Goal: Transaction & Acquisition: Purchase product/service

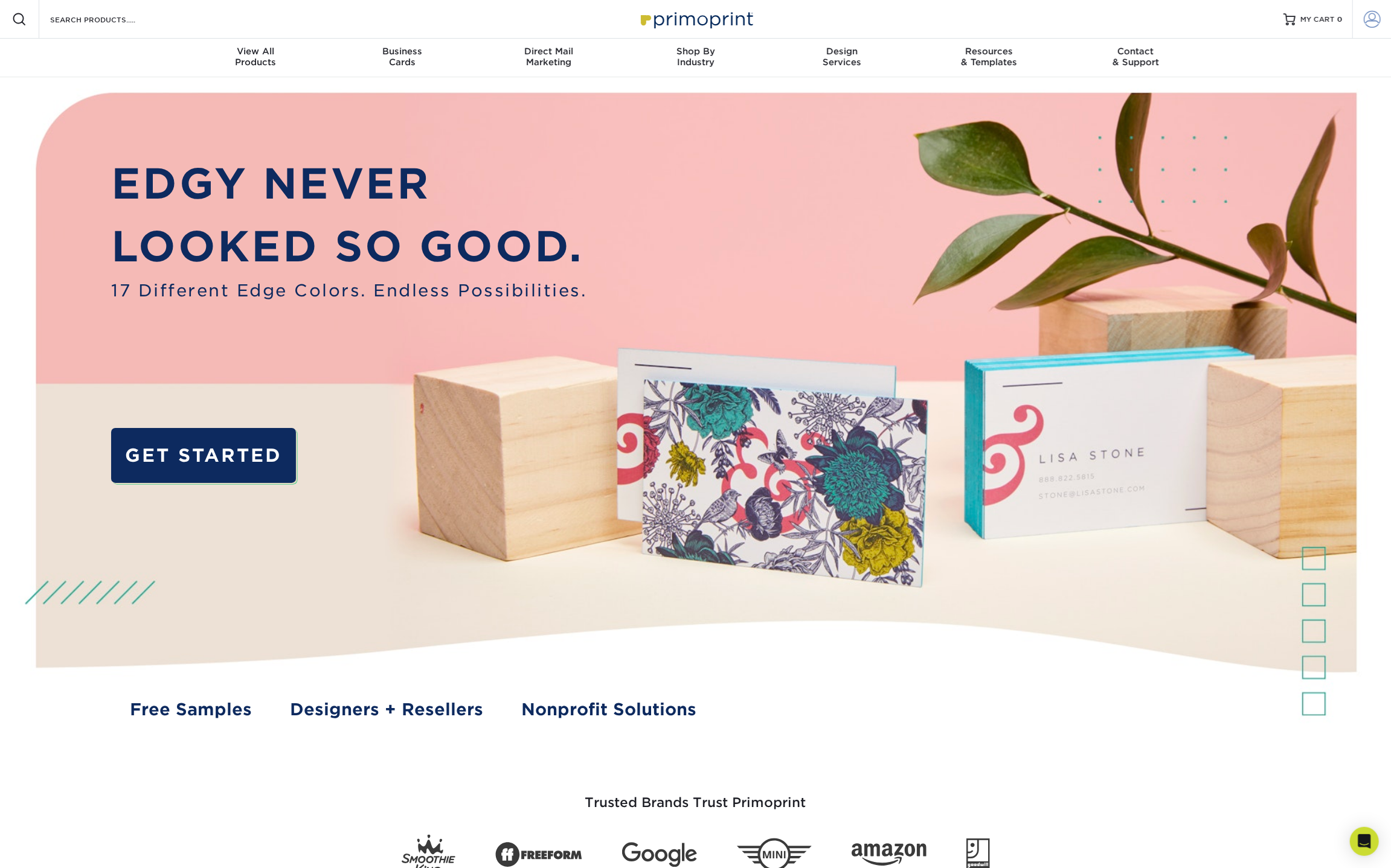
type input "[PERSON_NAME][EMAIL_ADDRESS][DOMAIN_NAME]"
click at [1367, 20] on span at bounding box center [1372, 18] width 16 height 16
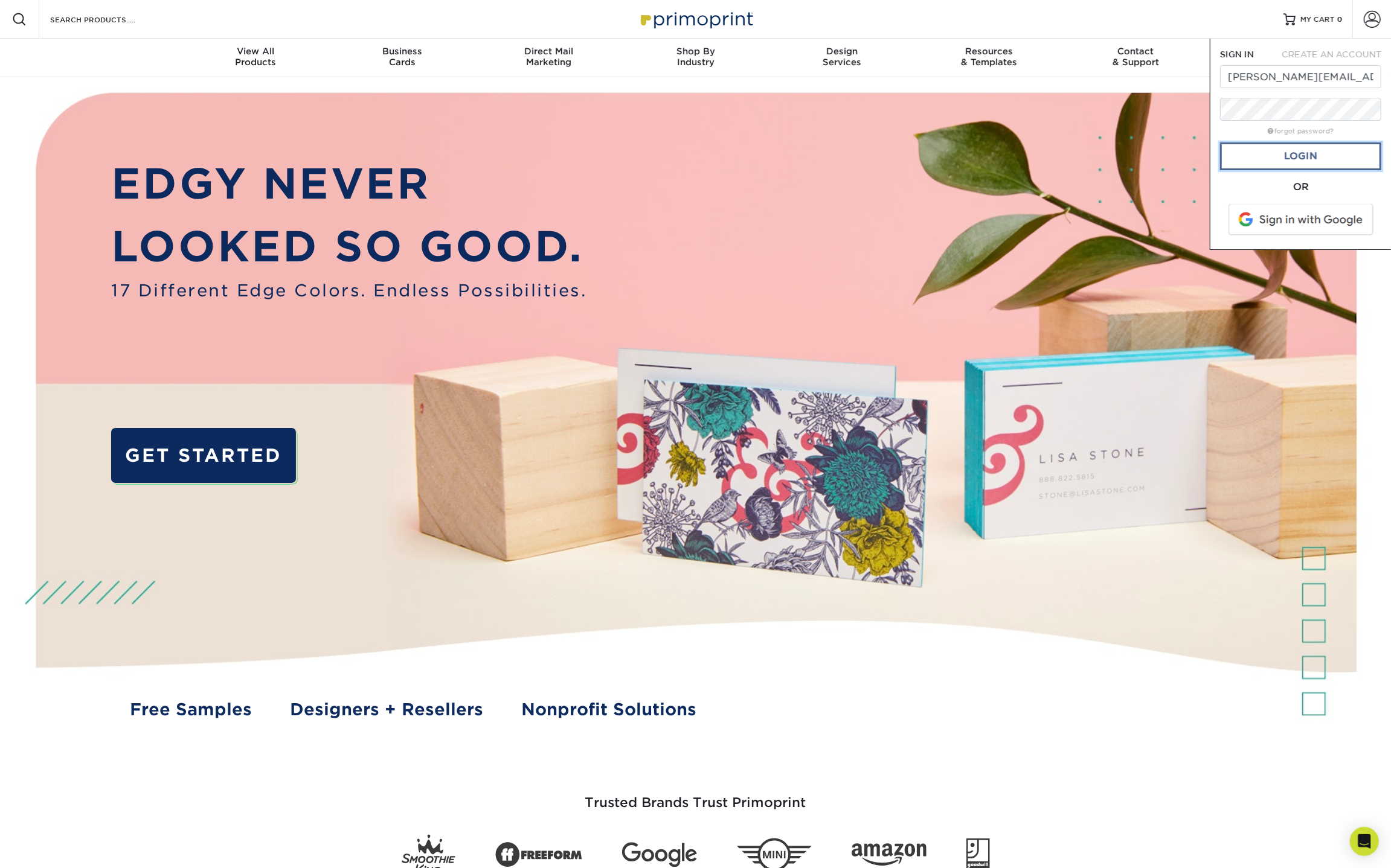
click at [1288, 156] on link "Login" at bounding box center [1301, 156] width 161 height 28
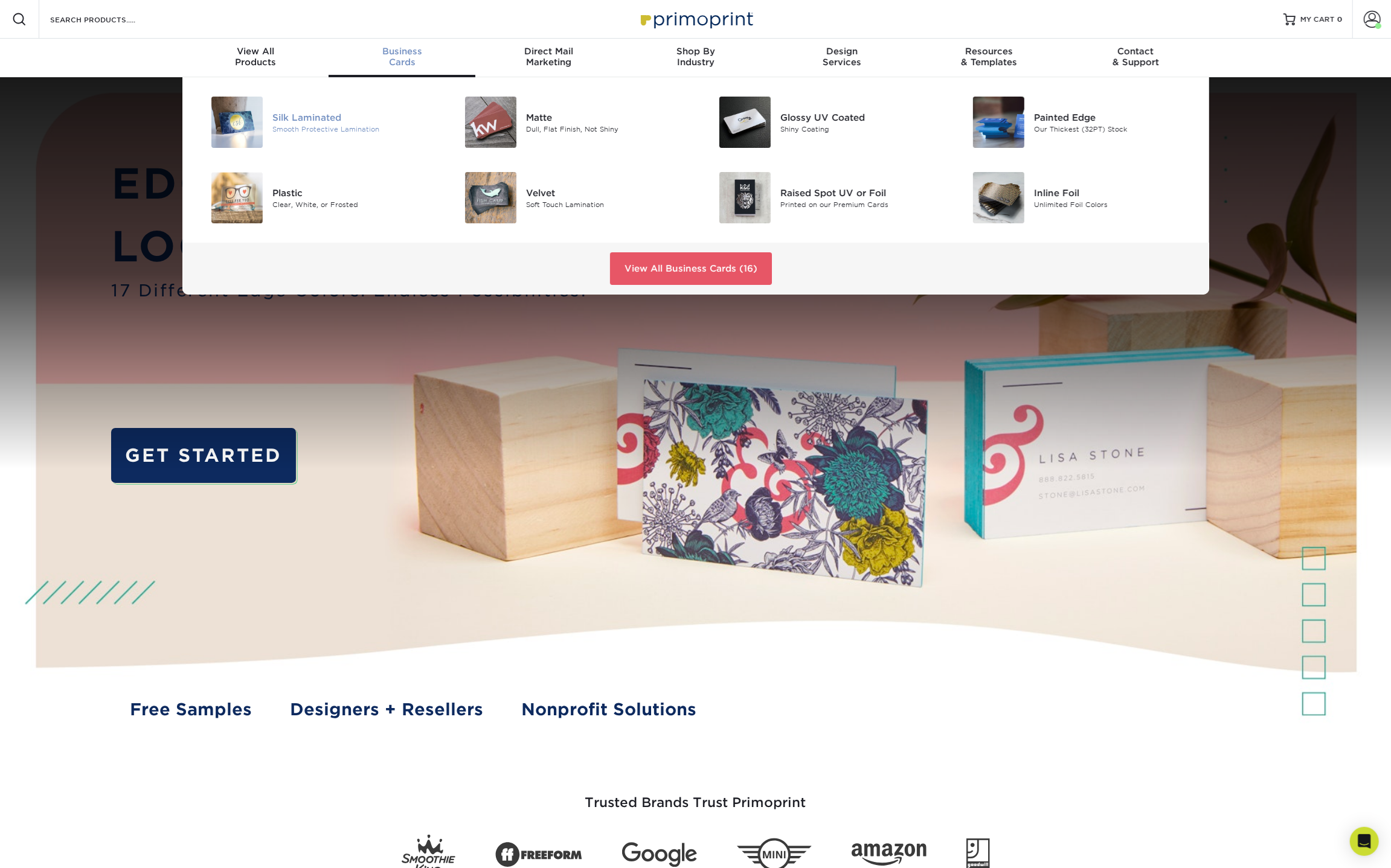
click at [331, 127] on div "Smooth Protective Lamination" at bounding box center [352, 129] width 160 height 11
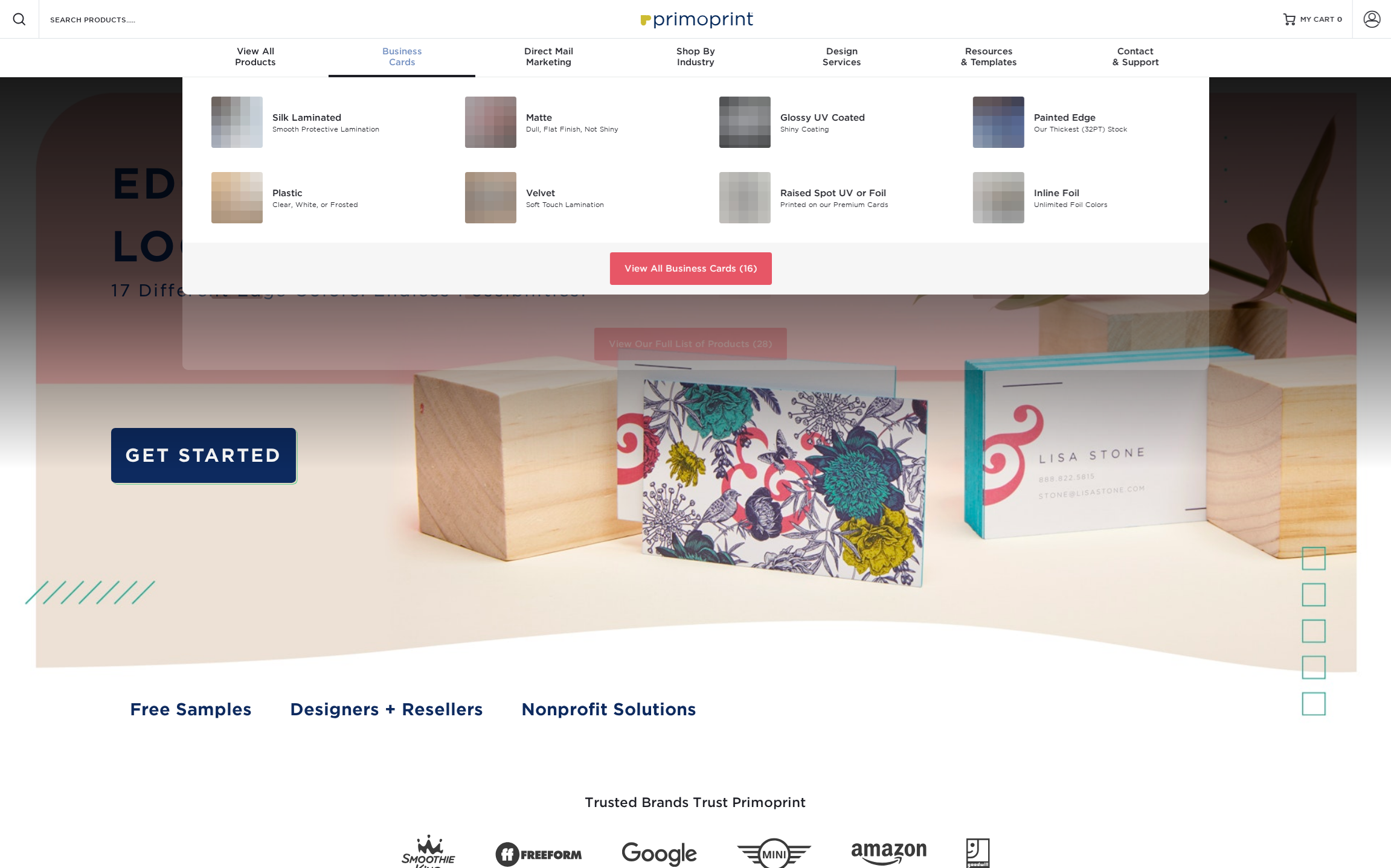
click at [403, 62] on div "Business Cards" at bounding box center [402, 56] width 146 height 21
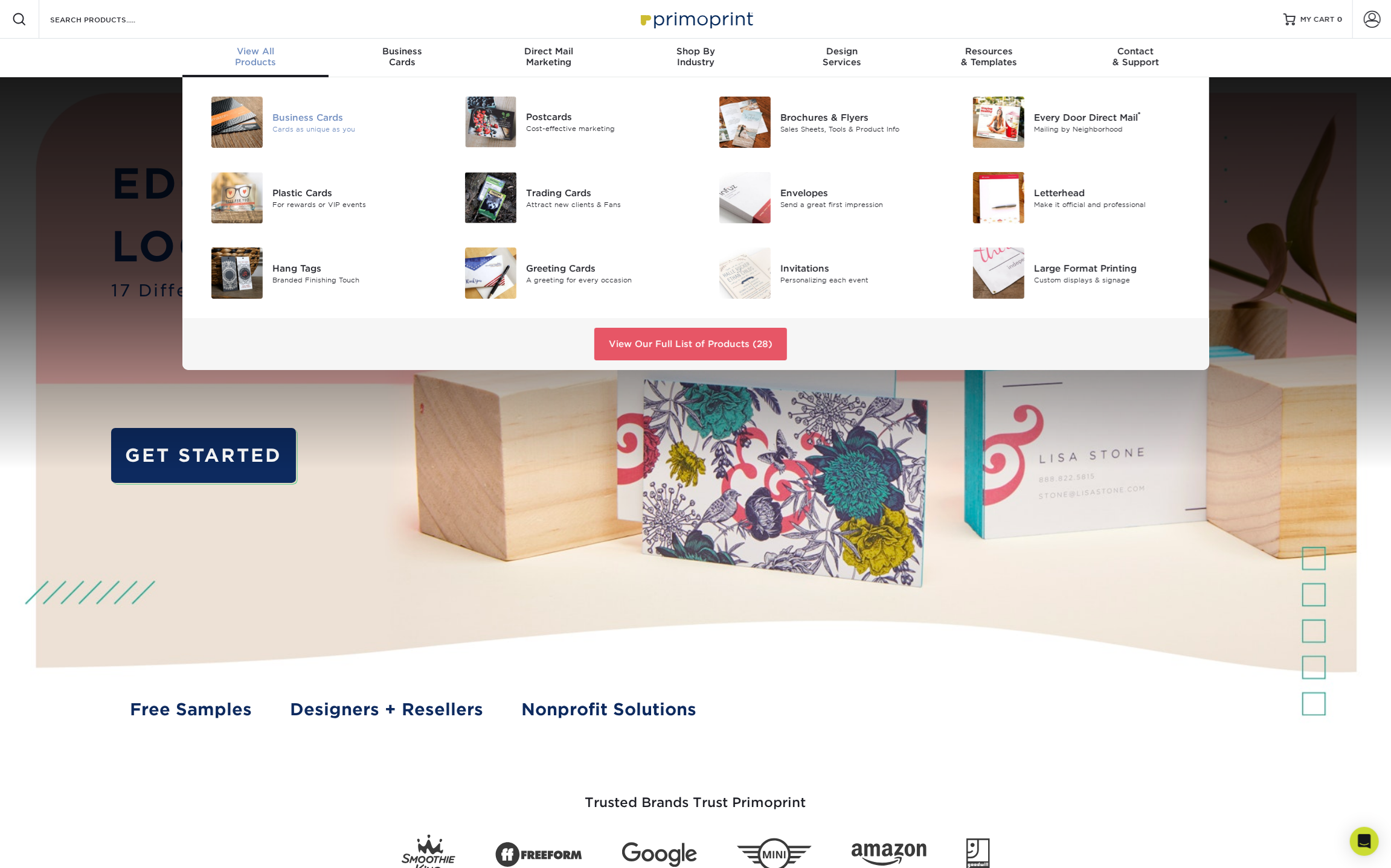
click at [268, 124] on div at bounding box center [230, 122] width 84 height 51
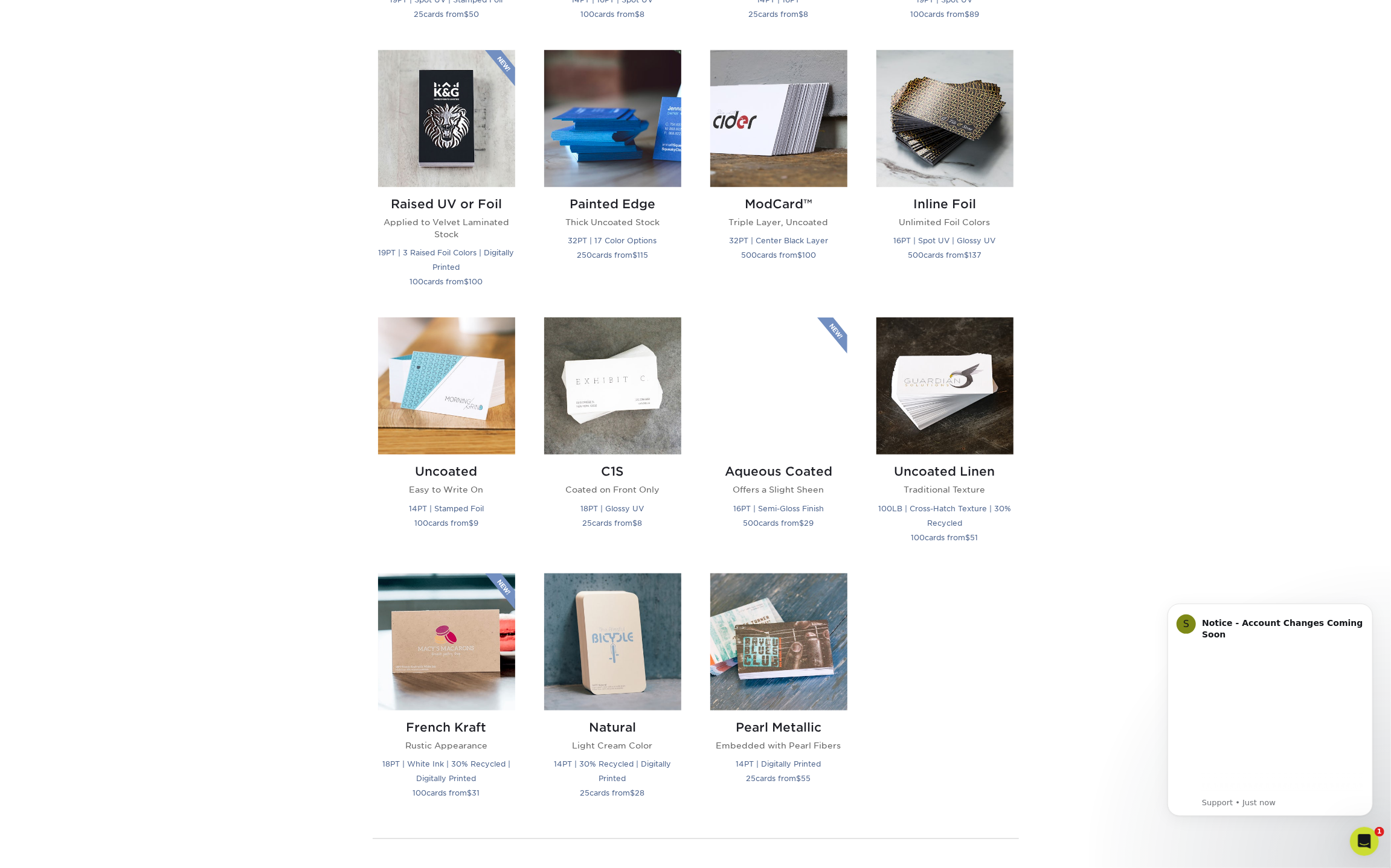
scroll to position [803, 0]
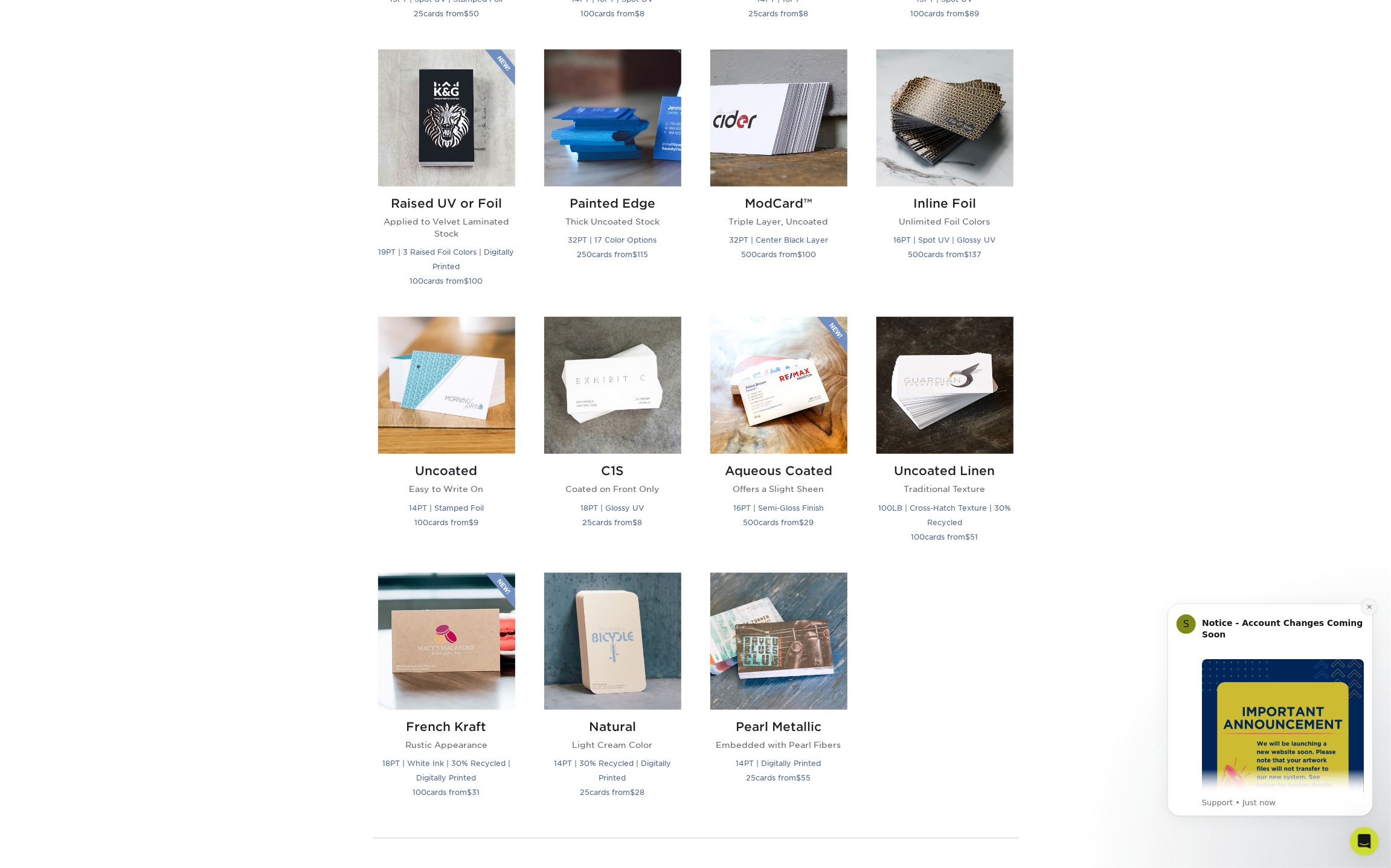
click at [1370, 607] on icon "Dismiss notification" at bounding box center [1369, 606] width 4 height 4
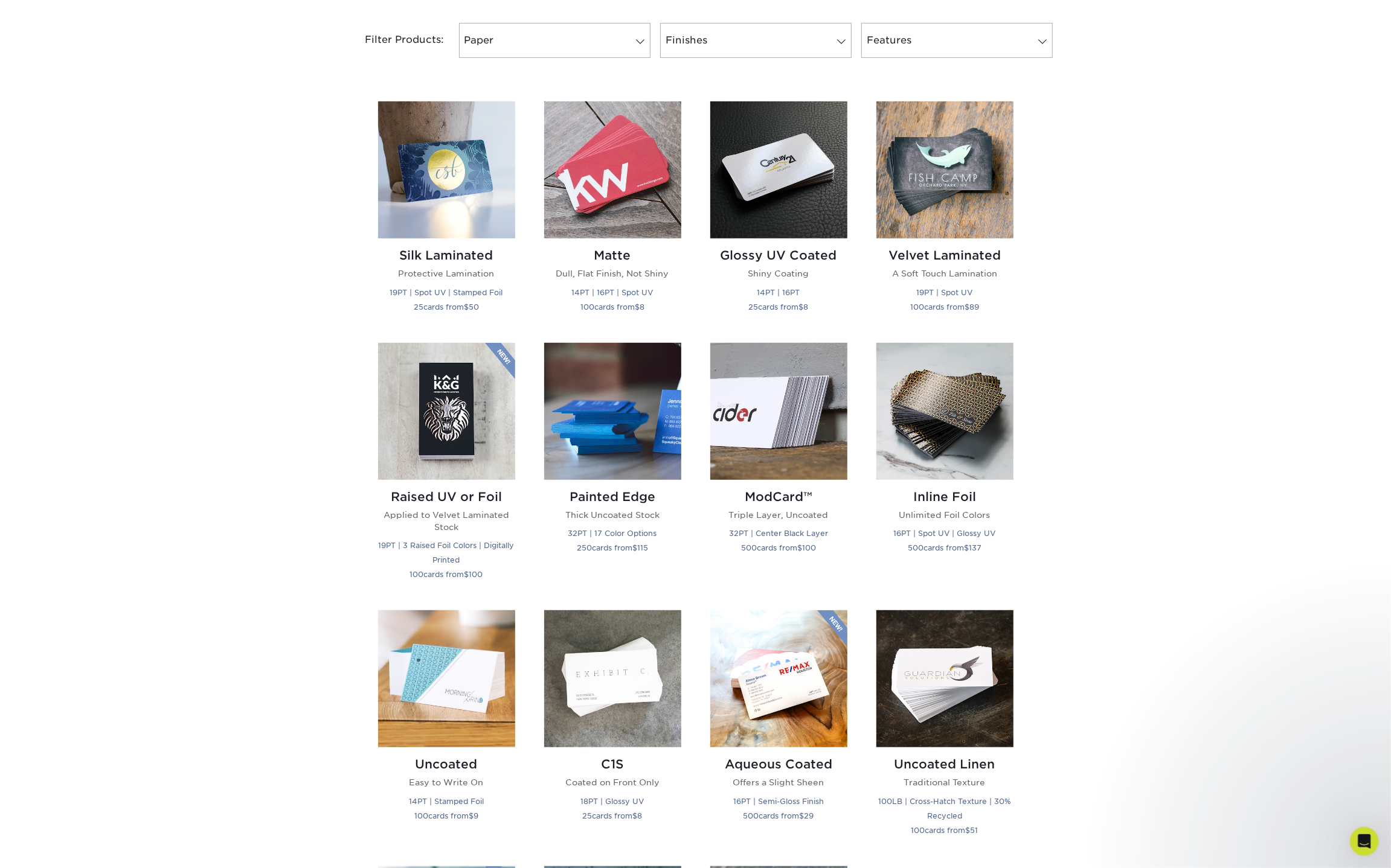
scroll to position [22, 0]
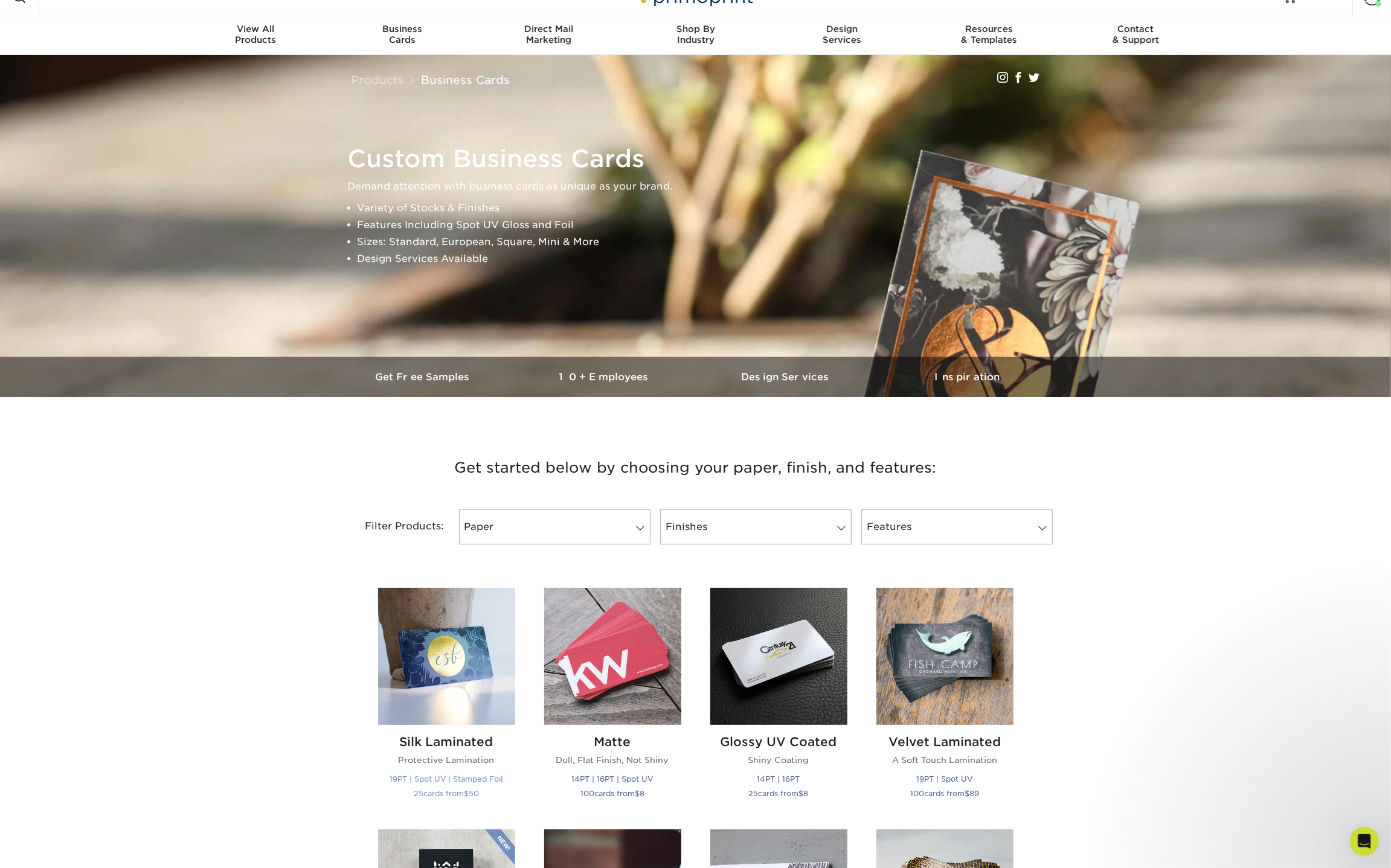
click at [451, 665] on img at bounding box center [446, 657] width 137 height 137
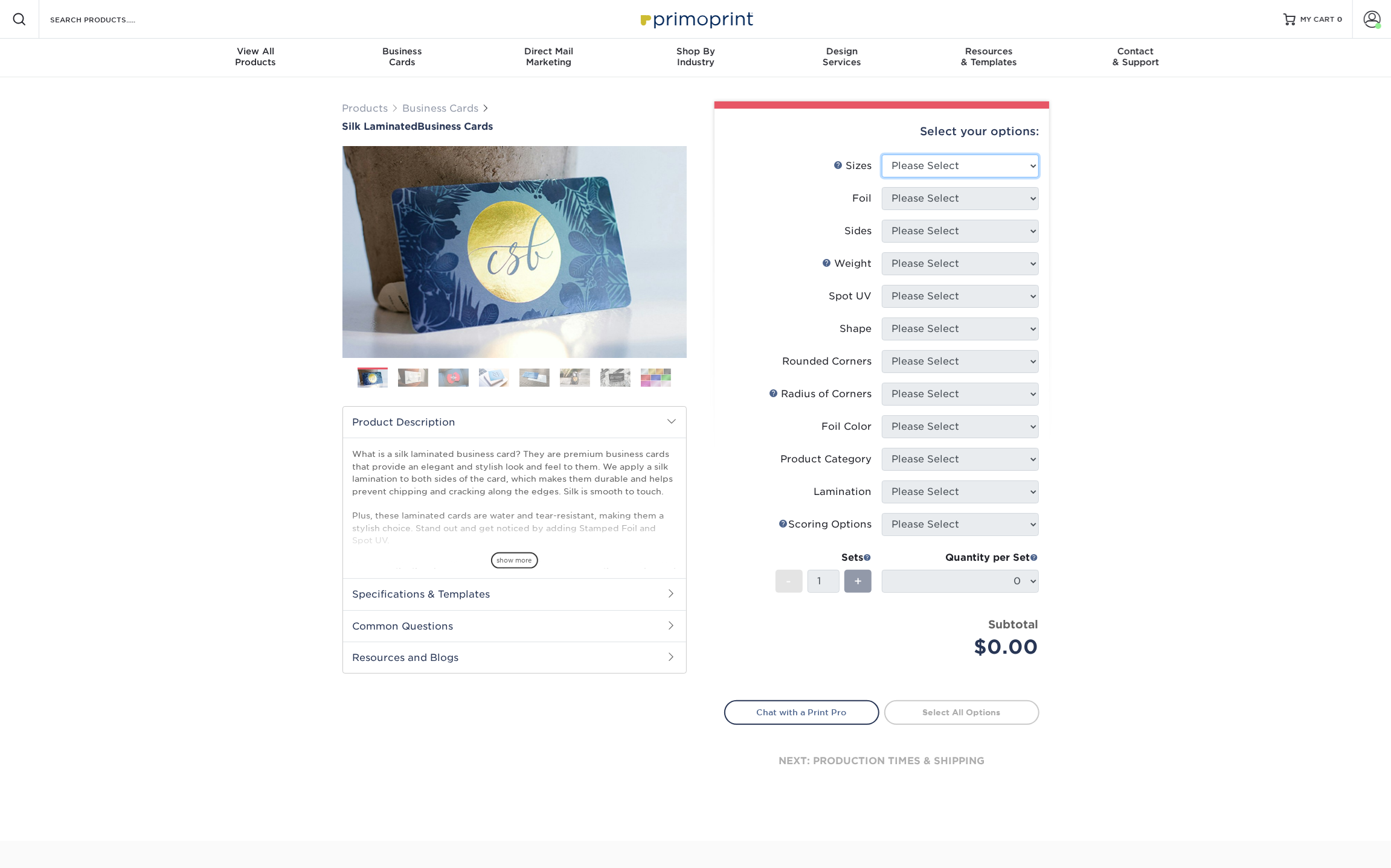
click at [940, 164] on select "Please Select 1.5" x 3.5" - Mini 1.75" x 3.5" - Mini 2" x 2" - Square 2" x 3" -…" at bounding box center [960, 166] width 157 height 23
select select "2.00x3.50"
click at [882, 154] on select "Please Select 1.5" x 3.5" - Mini 1.75" x 3.5" - Mini 2" x 2" - Square 2" x 3" -…" at bounding box center [960, 166] width 157 height 23
click at [919, 199] on select "Please Select Yes No" at bounding box center [960, 199] width 157 height 23
select select "0"
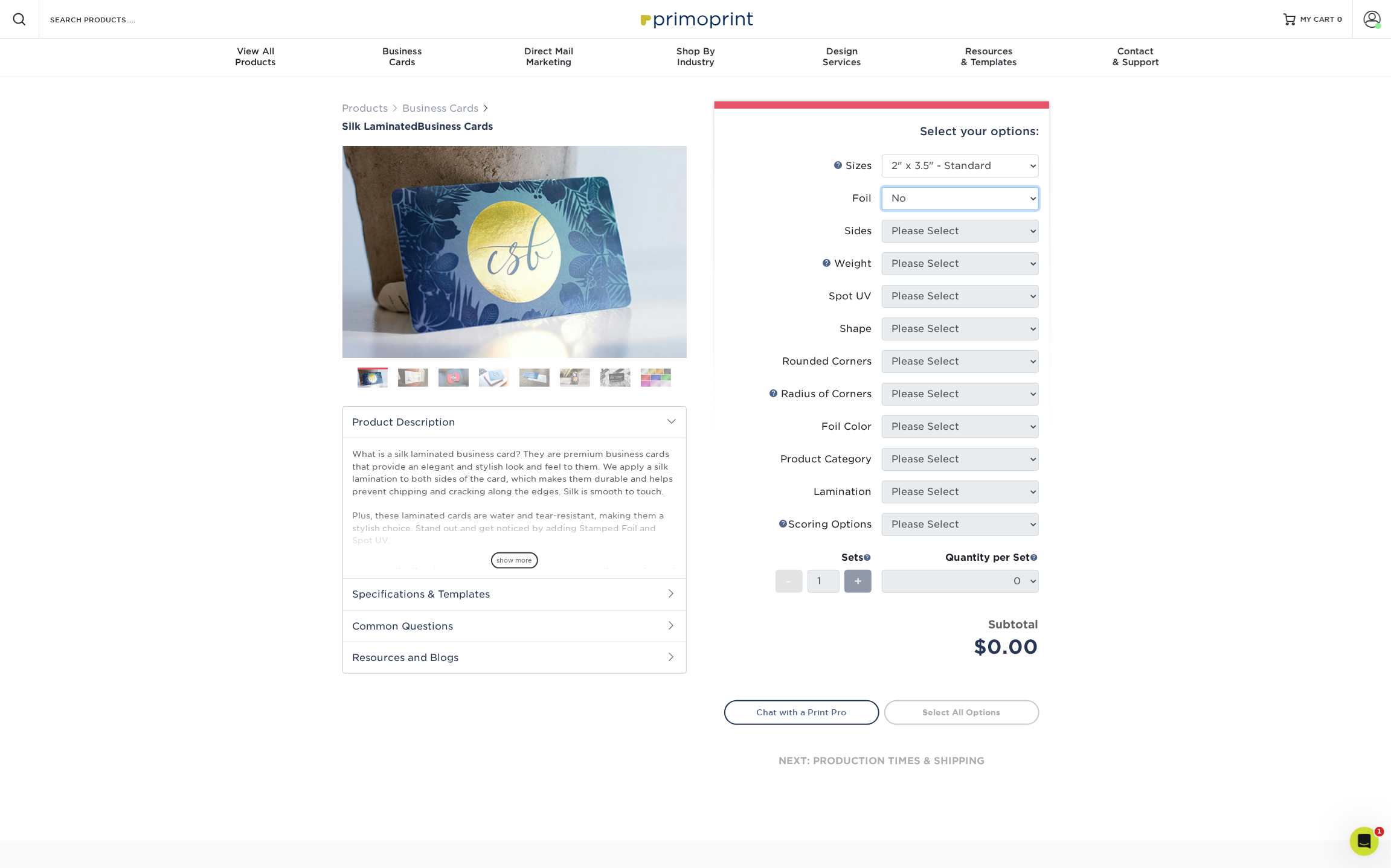
click at [882, 187] on select "Please Select Yes No" at bounding box center [960, 199] width 157 height 23
click at [913, 233] on select "Please Select Print Both Sides Print Both Sides - Foil Both Sides Print Both Si…" at bounding box center [960, 232] width 157 height 23
select select "13abbda7-1d64-4f25-8bb2-c179b224825d"
click at [882, 220] on select "Please Select Print Both Sides Print Front Only" at bounding box center [960, 232] width 157 height 23
click at [928, 272] on select "Please Select 16PT" at bounding box center [960, 264] width 157 height 23
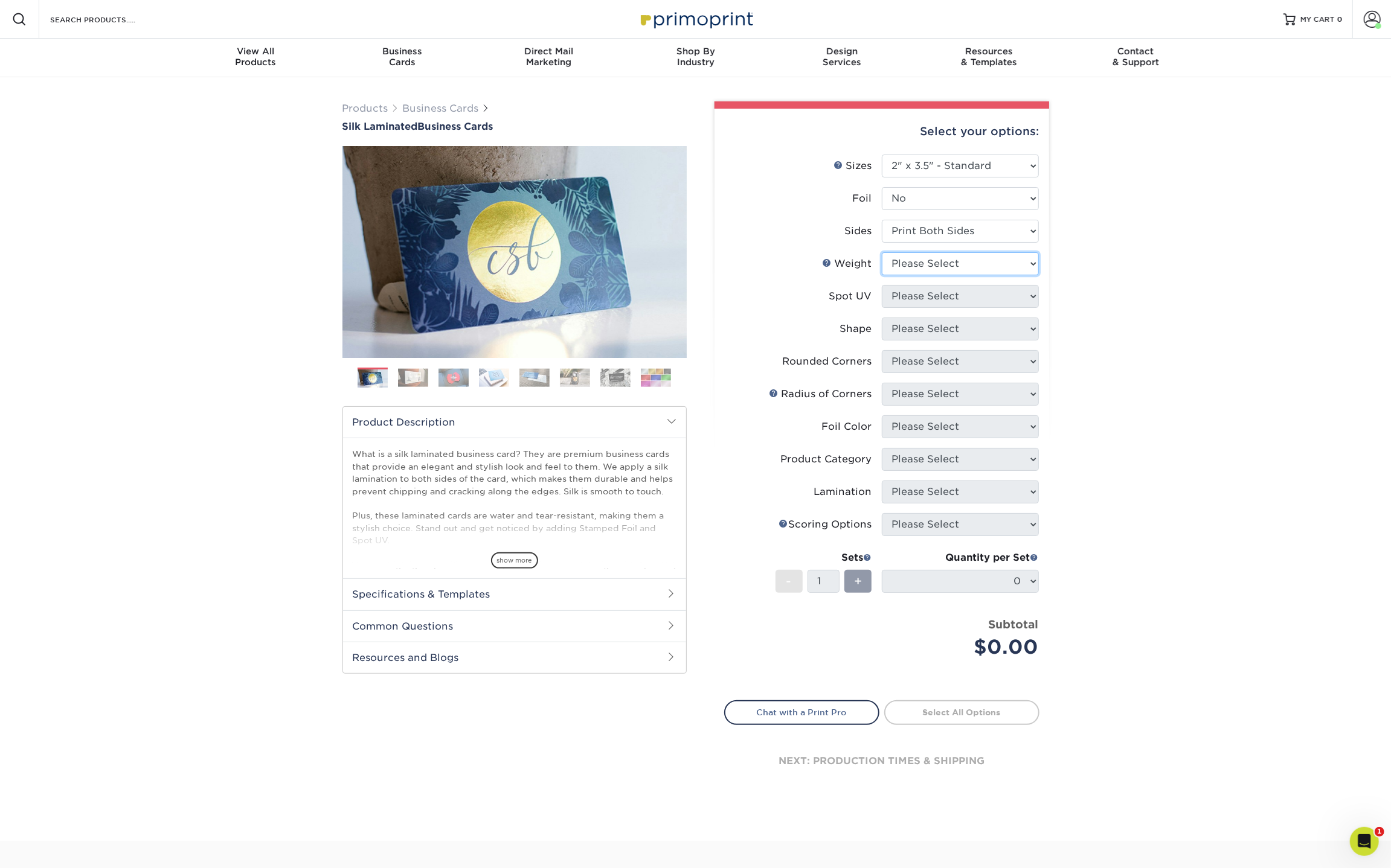
select select "16PT"
click at [882, 252] on select "Please Select 16PT" at bounding box center [960, 264] width 157 height 23
click at [918, 294] on select "Please Select No Spot UV Front and Back (Both Sides) Front Only Back Only" at bounding box center [960, 297] width 157 height 23
select select "0"
click at [882, 285] on select "Please Select No Spot UV Front and Back (Both Sides) Front Only Back Only" at bounding box center [960, 297] width 157 height 23
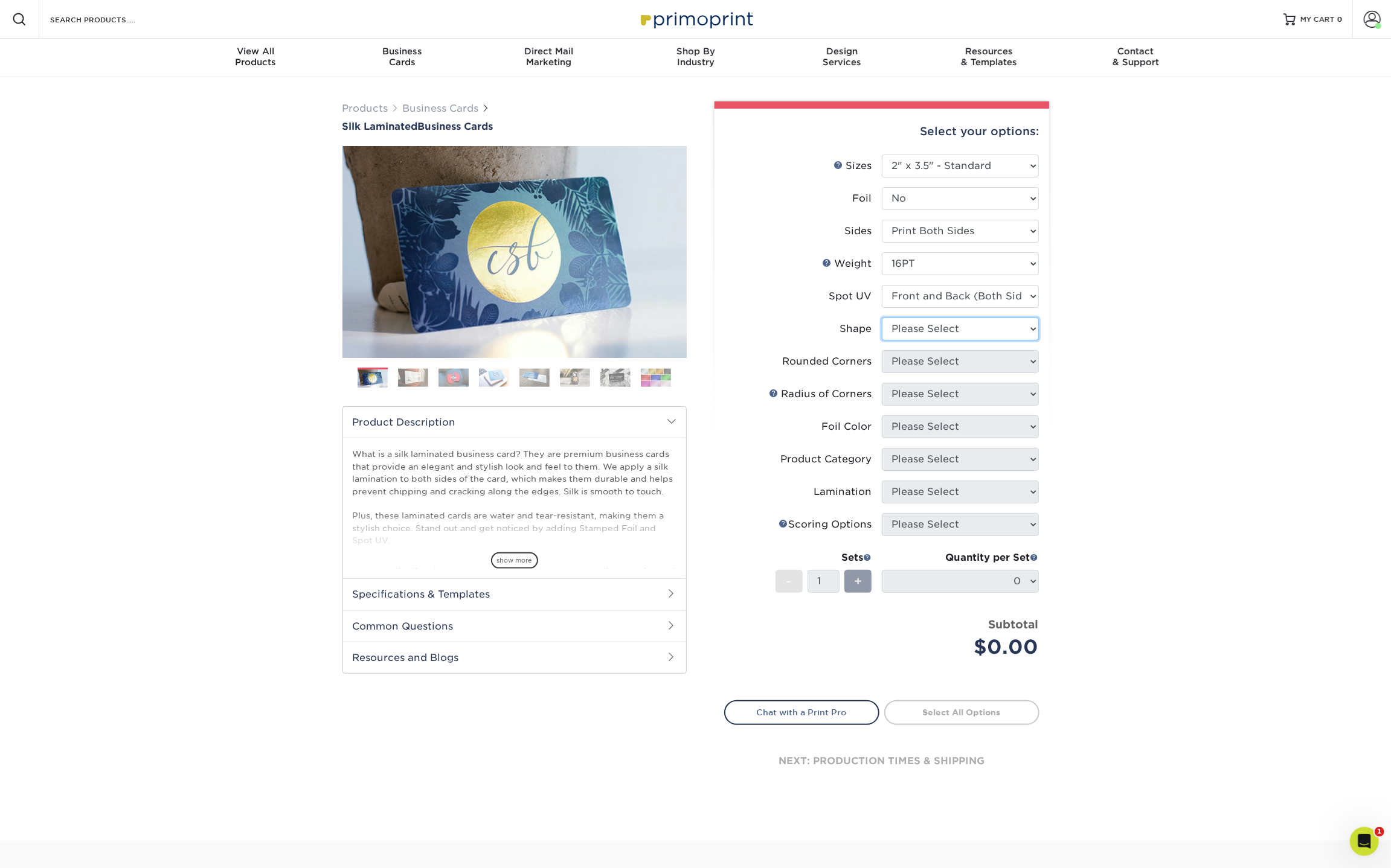
click at [923, 328] on select "Please Select Standard" at bounding box center [960, 330] width 157 height 23
select select "standard"
click at [882, 318] on select "Please Select Standard" at bounding box center [960, 330] width 157 height 23
click at [926, 355] on select "Please Select Yes - Round 2 Corners Yes - Round 4 Corners No" at bounding box center [960, 362] width 157 height 23
select select "0"
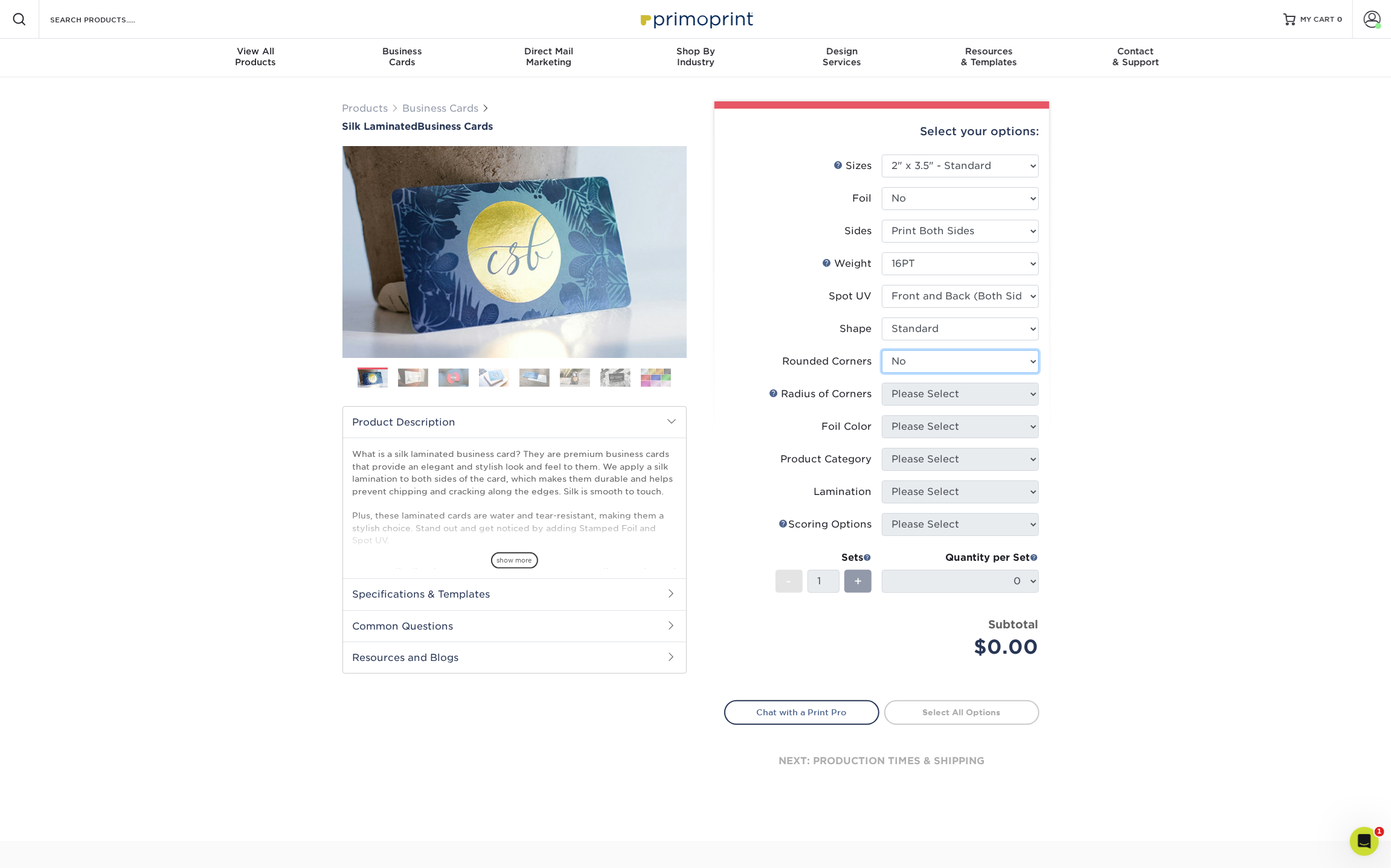
click at [882, 350] on select "Please Select Yes - Round 2 Corners Yes - Round 4 Corners No" at bounding box center [960, 362] width 157 height 23
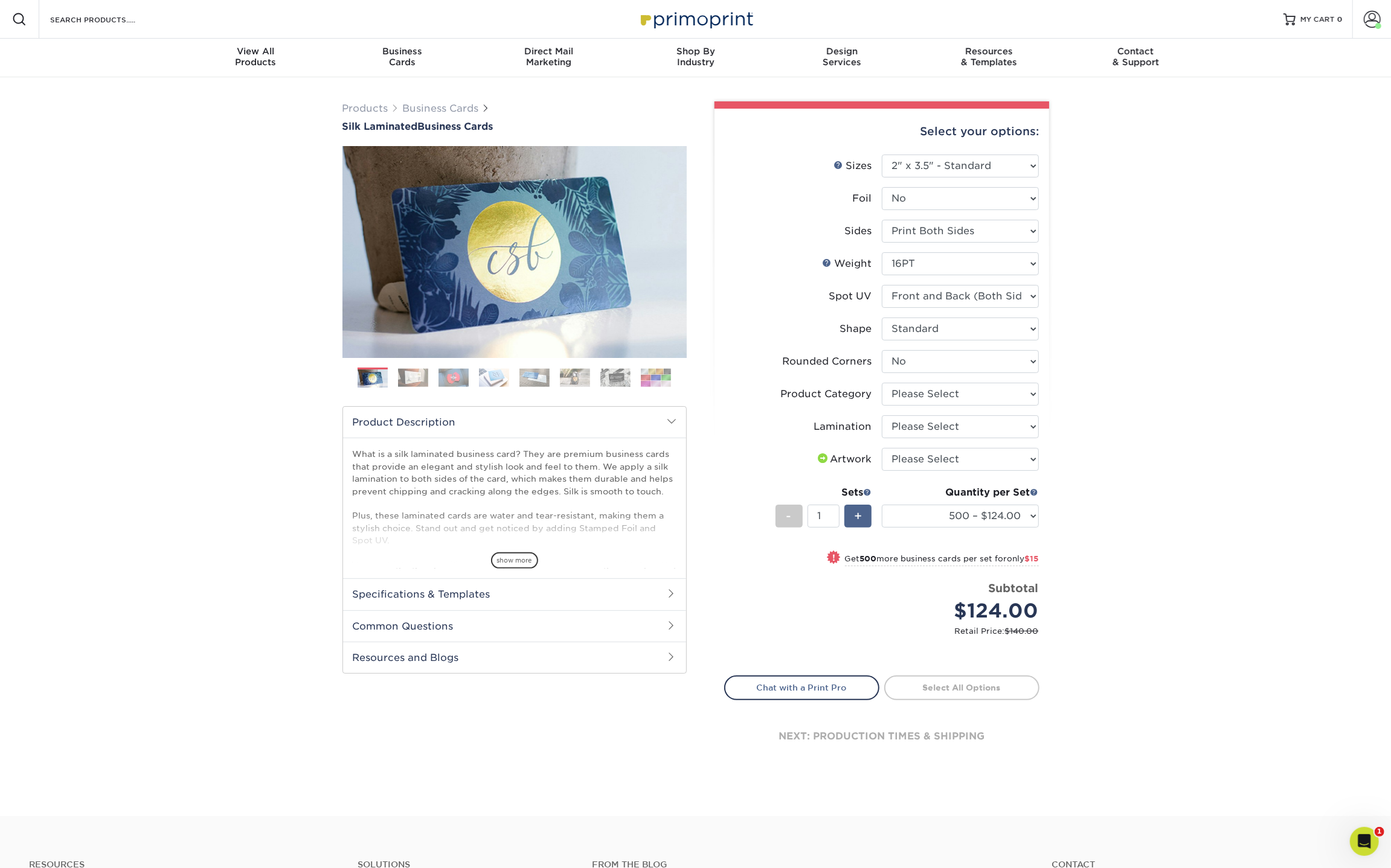
click at [862, 505] on div "+" at bounding box center [858, 517] width 27 height 23
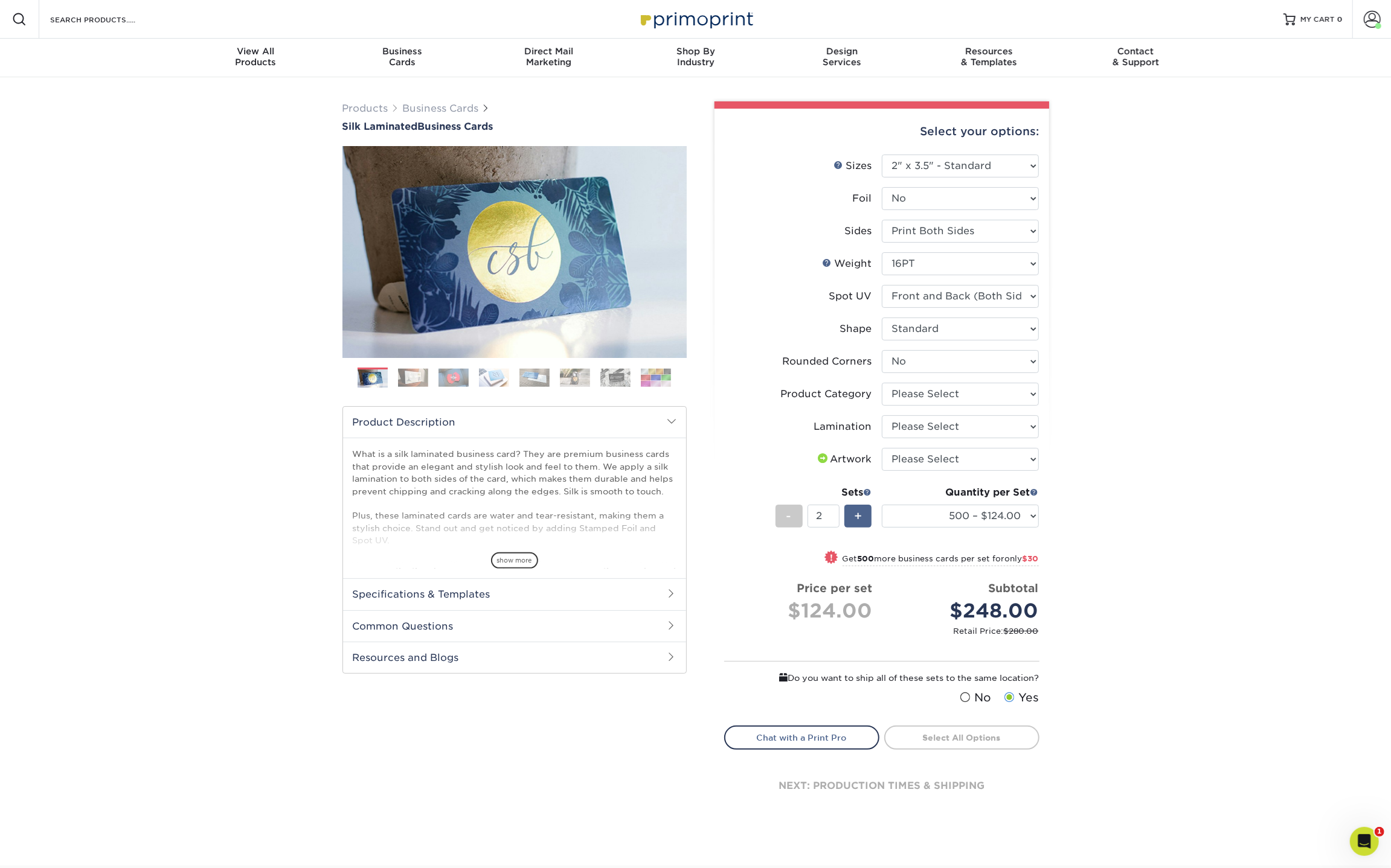
click at [862, 505] on div "+" at bounding box center [858, 517] width 27 height 23
type input "3"
click at [1025, 518] on select "500 – $124.00 1000 – $139.00 2500 – $341.00 5000 – $571.00 10000 – $1028.00" at bounding box center [960, 517] width 157 height 23
click at [922, 396] on select "Please Select Business Cards" at bounding box center [960, 395] width 157 height 23
select select "3b5148f1-0588-4f88-a218-97bcfdce65c1"
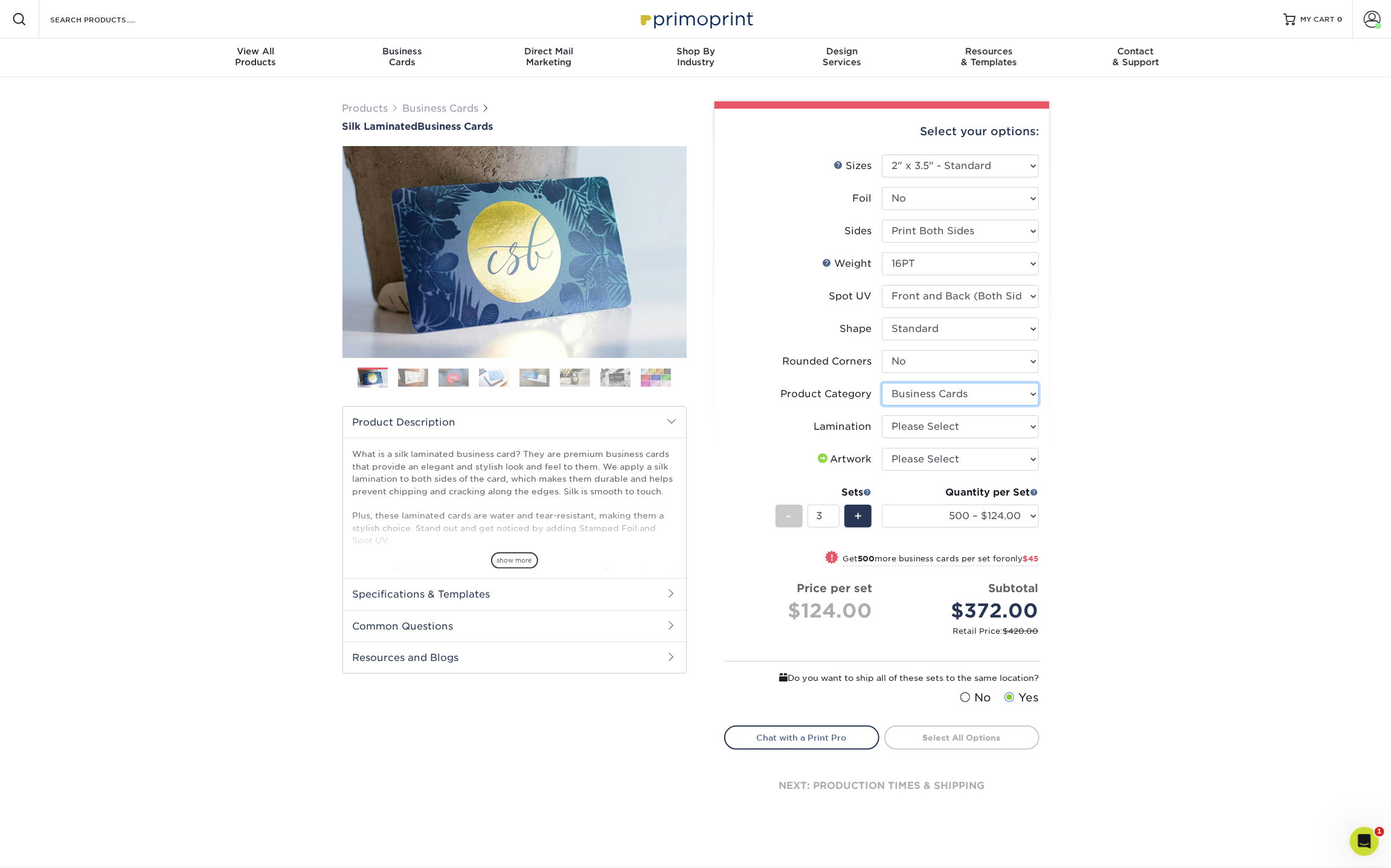
click at [882, 383] on select "Please Select Business Cards" at bounding box center [960, 395] width 157 height 23
click at [932, 422] on select "Please Select Silk" at bounding box center [960, 427] width 157 height 23
click at [882, 415] on select "Please Select Silk" at bounding box center [960, 427] width 157 height 23
click at [924, 429] on select "Please Select Silk" at bounding box center [960, 427] width 157 height 23
select select "ccacb42f-45f7-42d3-bbd3-7c8421cf37f0"
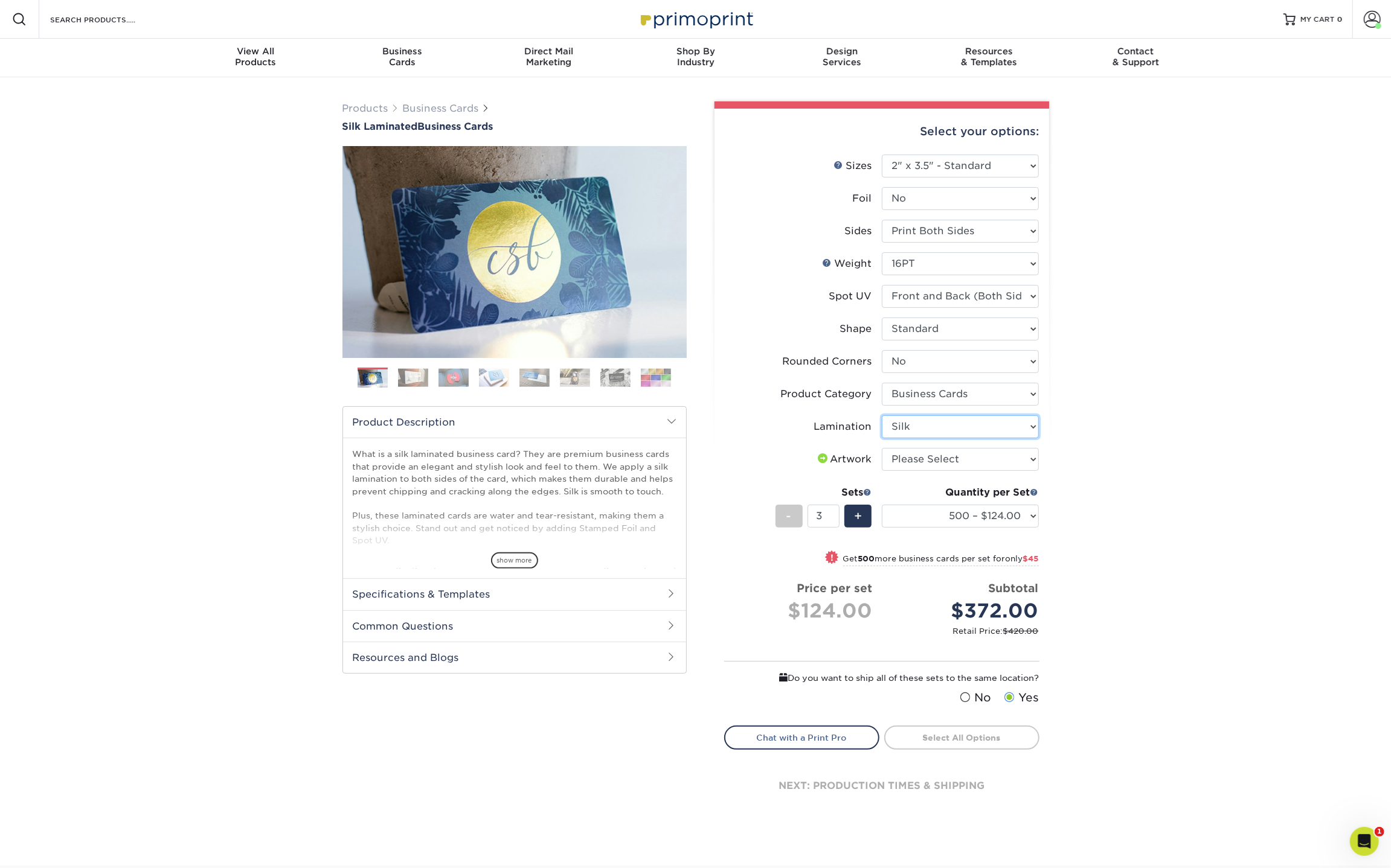
click at [882, 415] on select "Please Select Silk" at bounding box center [960, 427] width 157 height 23
click at [915, 459] on select "Please Select I will upload files I need a design - $100" at bounding box center [960, 460] width 157 height 23
select select "upload"
click at [882, 448] on select "Please Select I will upload files I need a design - $100" at bounding box center [960, 460] width 157 height 23
click at [956, 366] on select "Please Select Yes - Round 2 Corners Yes - Round 4 Corners No" at bounding box center [960, 362] width 157 height 23
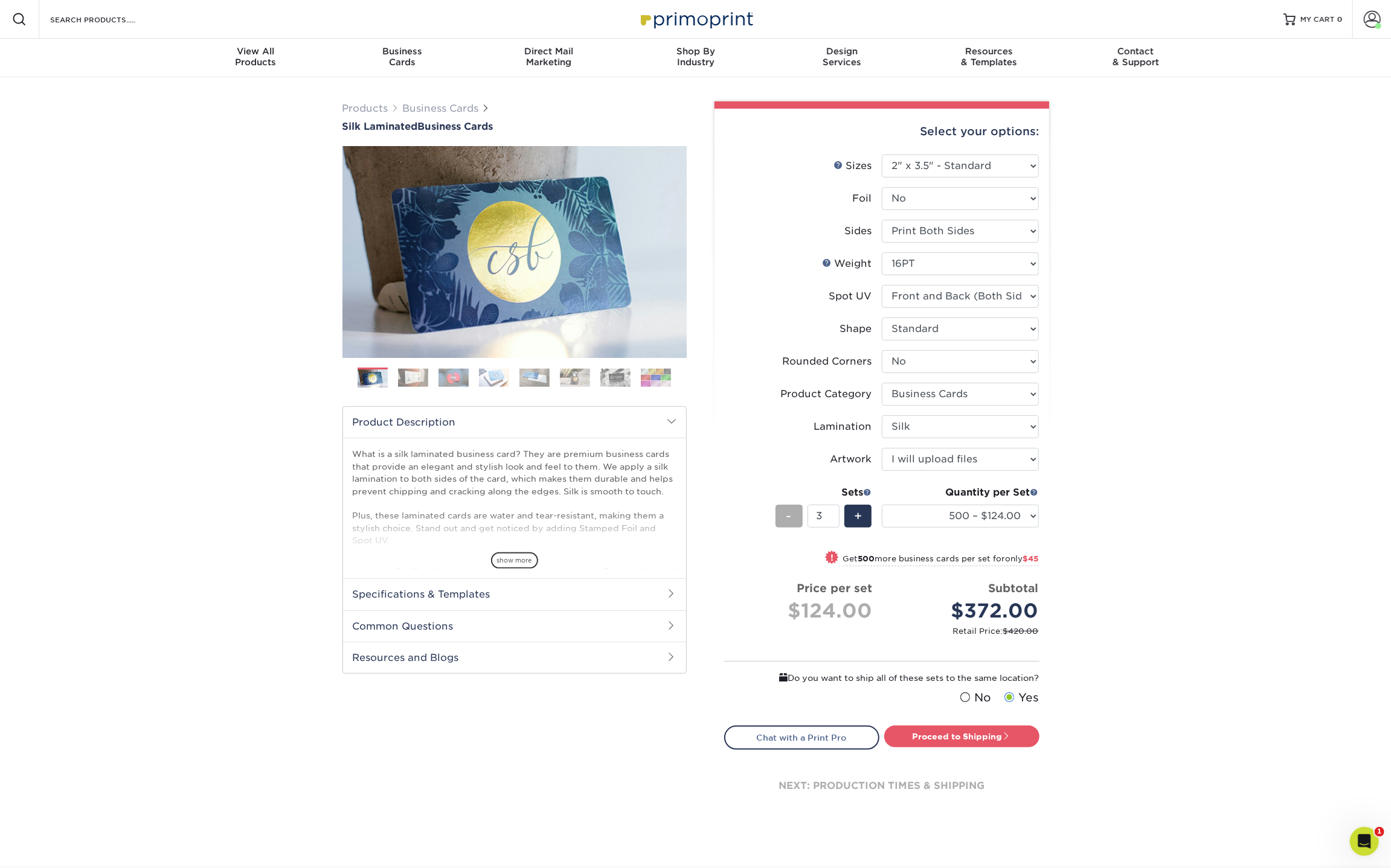
click at [787, 513] on span "-" at bounding box center [790, 516] width 6 height 18
click at [793, 513] on div "-" at bounding box center [790, 517] width 27 height 23
type input "1"
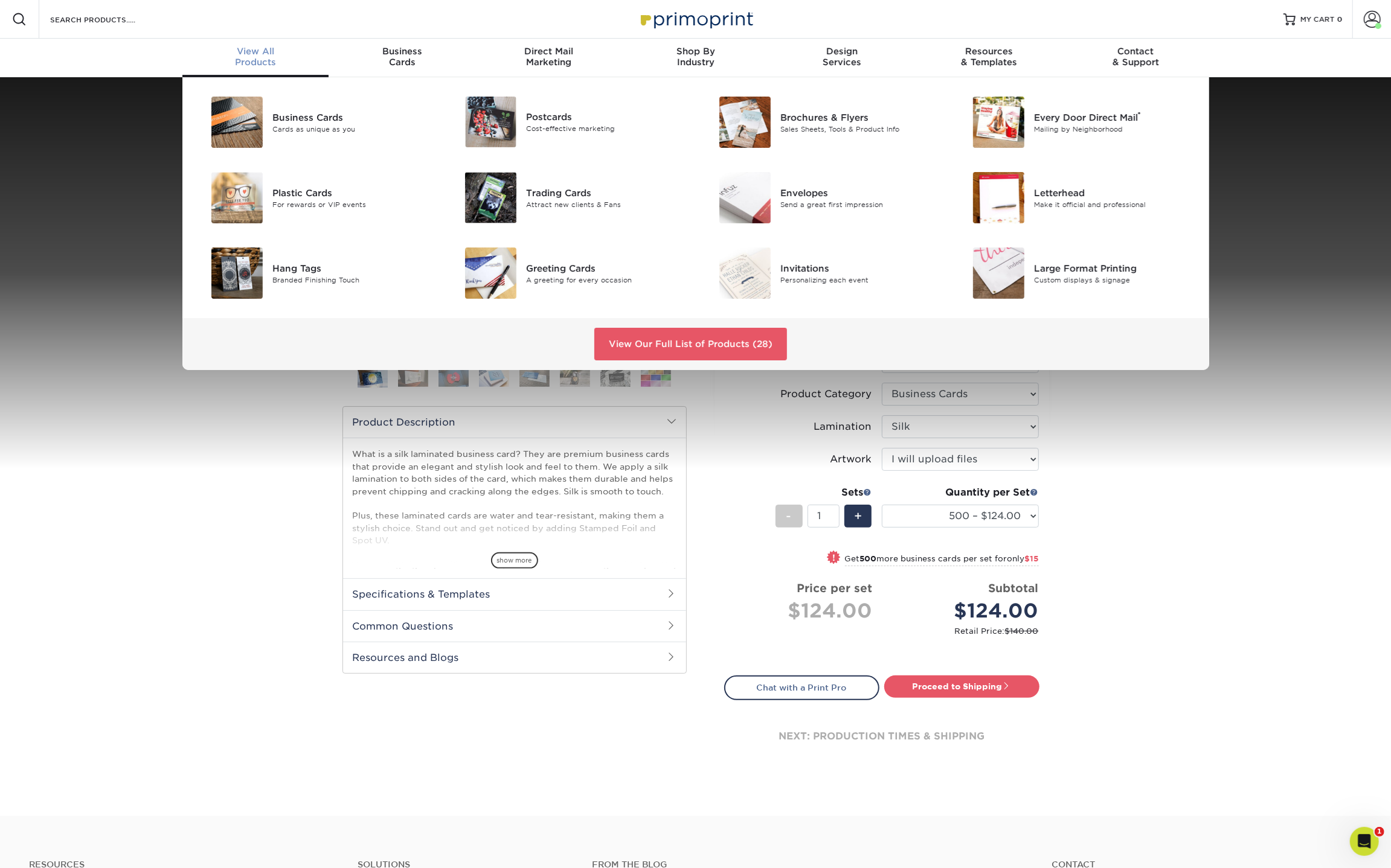
click at [260, 64] on div "View All Products" at bounding box center [255, 56] width 146 height 21
click at [714, 341] on link "View Our Full List of Products (28)" at bounding box center [691, 344] width 193 height 33
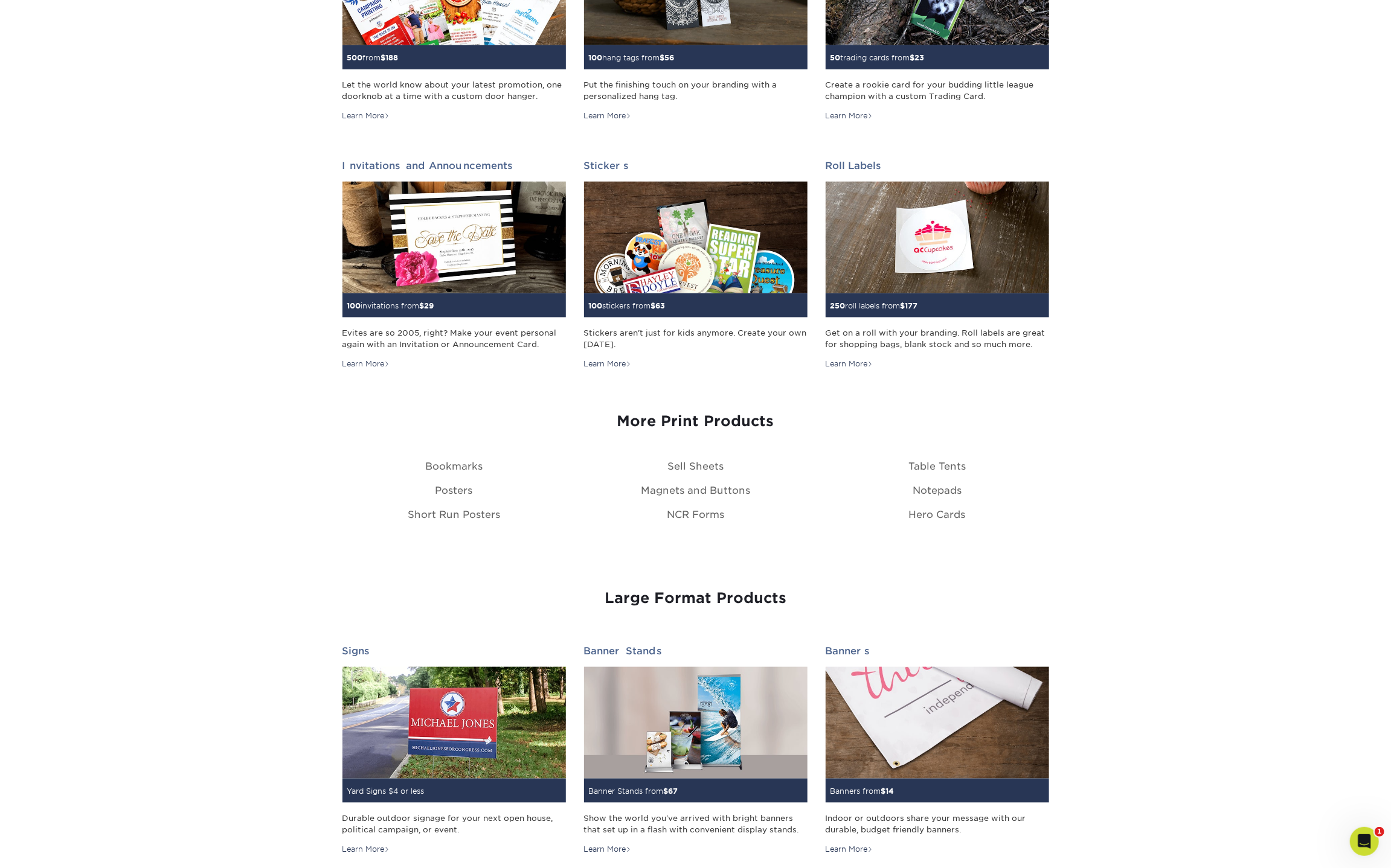
scroll to position [1531, 0]
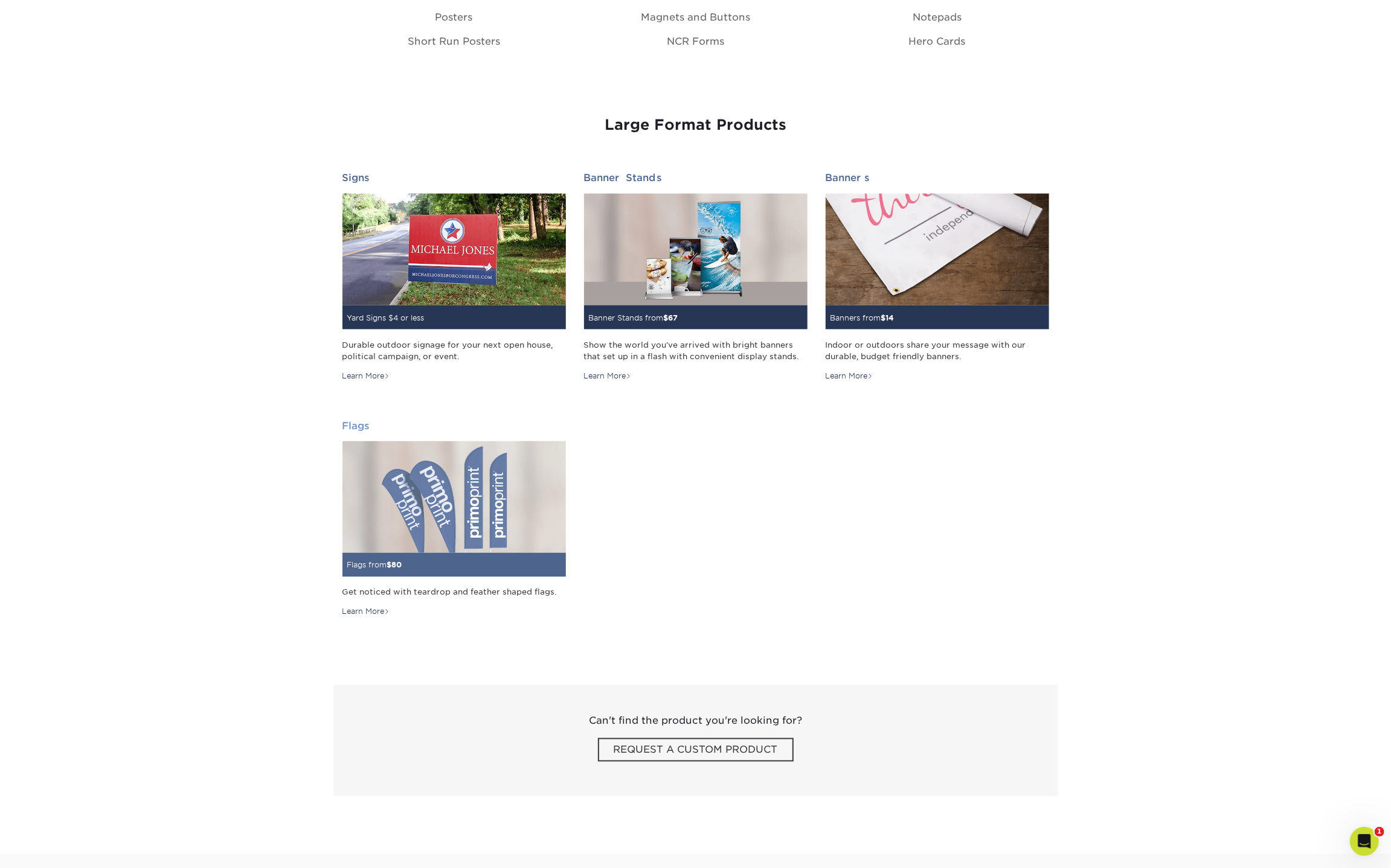
click at [485, 525] on img at bounding box center [454, 497] width 223 height 112
